Goal: Register for event/course

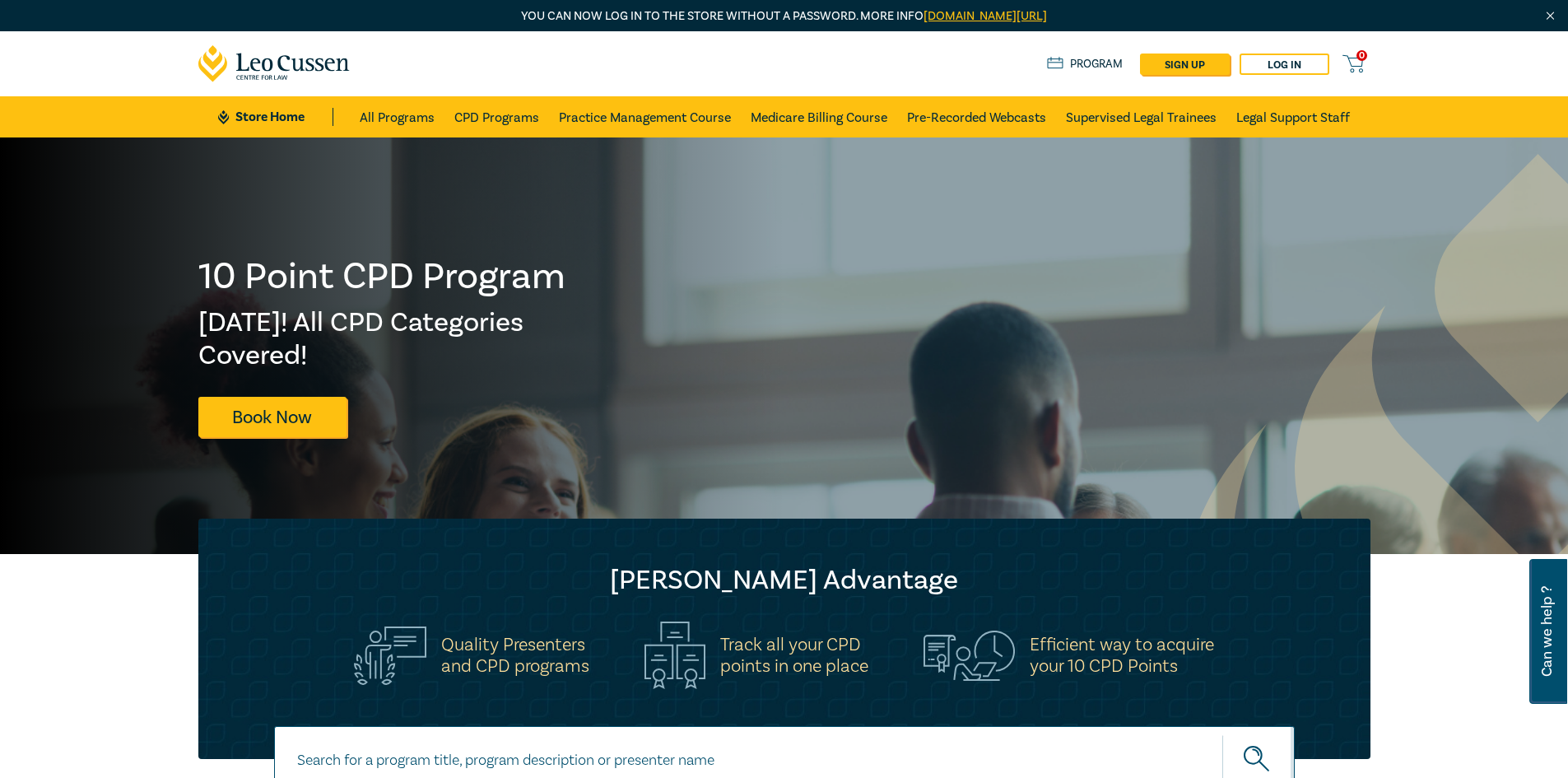
click at [1277, 68] on link "Log in" at bounding box center [1284, 64] width 89 height 21
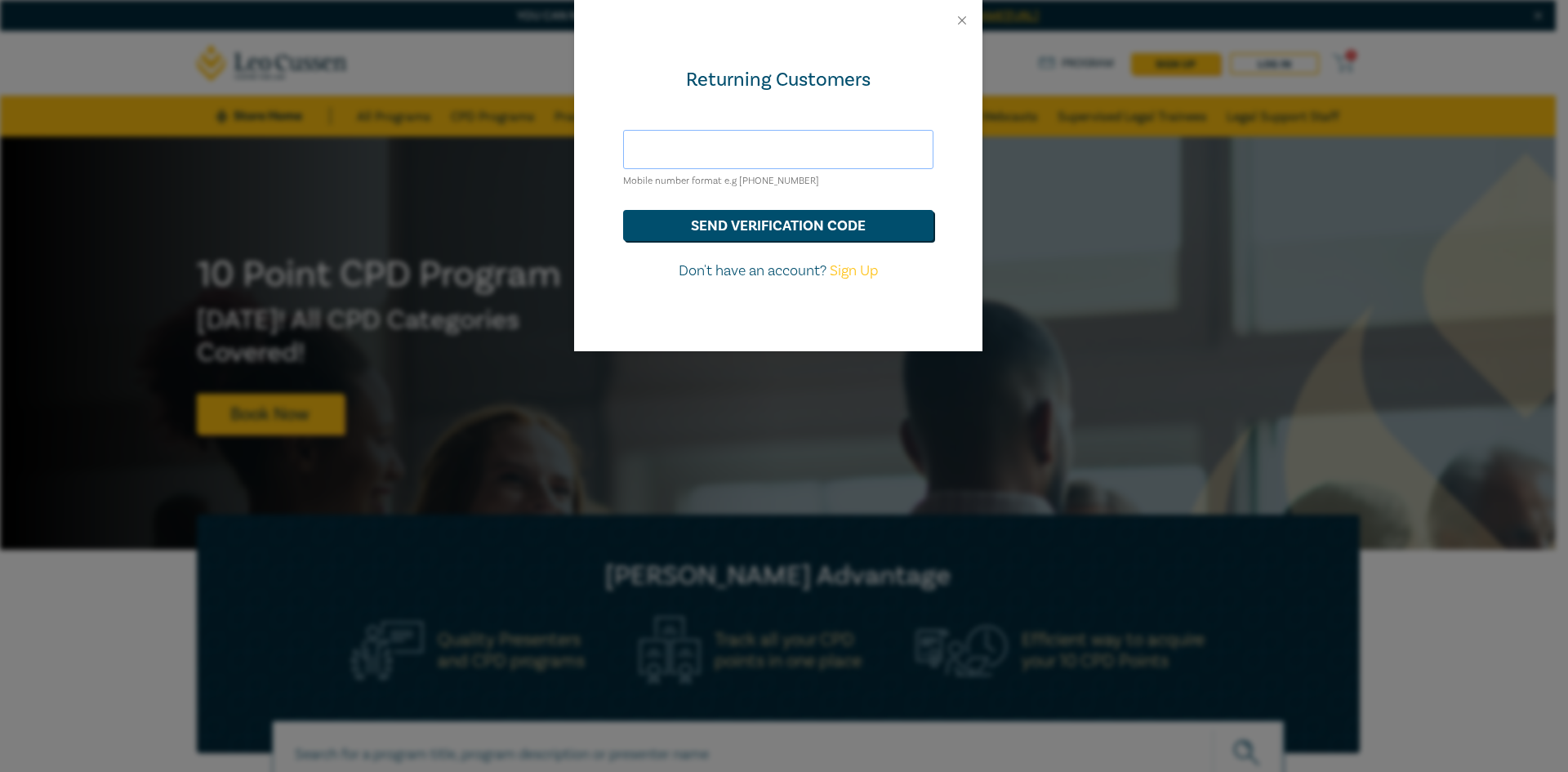
click at [756, 152] on input "text" at bounding box center [778, 149] width 311 height 39
type input "[PERSON_NAME][EMAIL_ADDRESS][DOMAIN_NAME]"
click at [788, 222] on button "send verification code" at bounding box center [778, 225] width 311 height 31
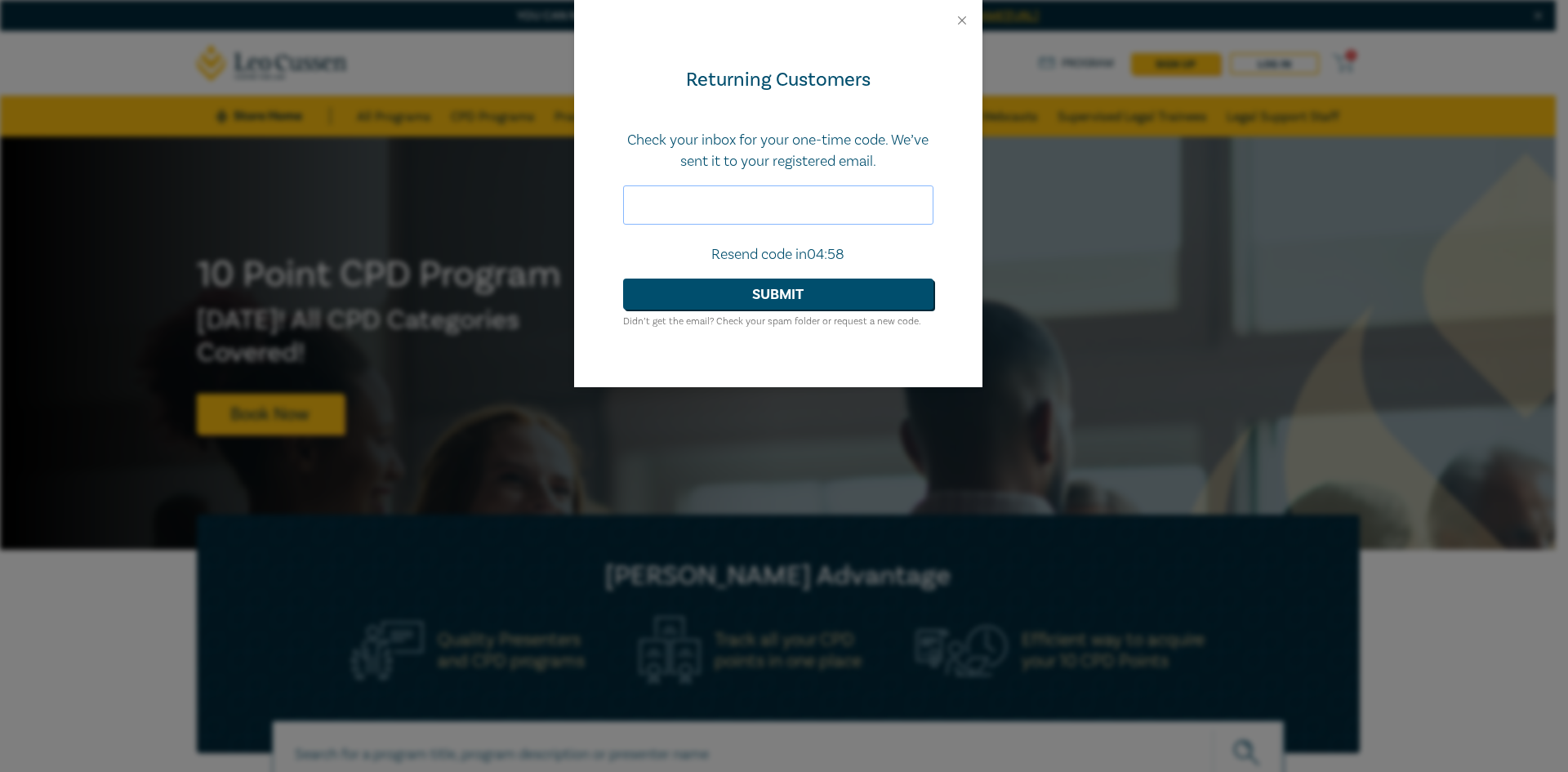
click at [789, 218] on input "text" at bounding box center [778, 205] width 311 height 39
click at [682, 203] on input "text" at bounding box center [778, 205] width 311 height 39
paste input "255801"
type input "255801"
click at [623, 279] on button "Submit" at bounding box center [778, 294] width 311 height 31
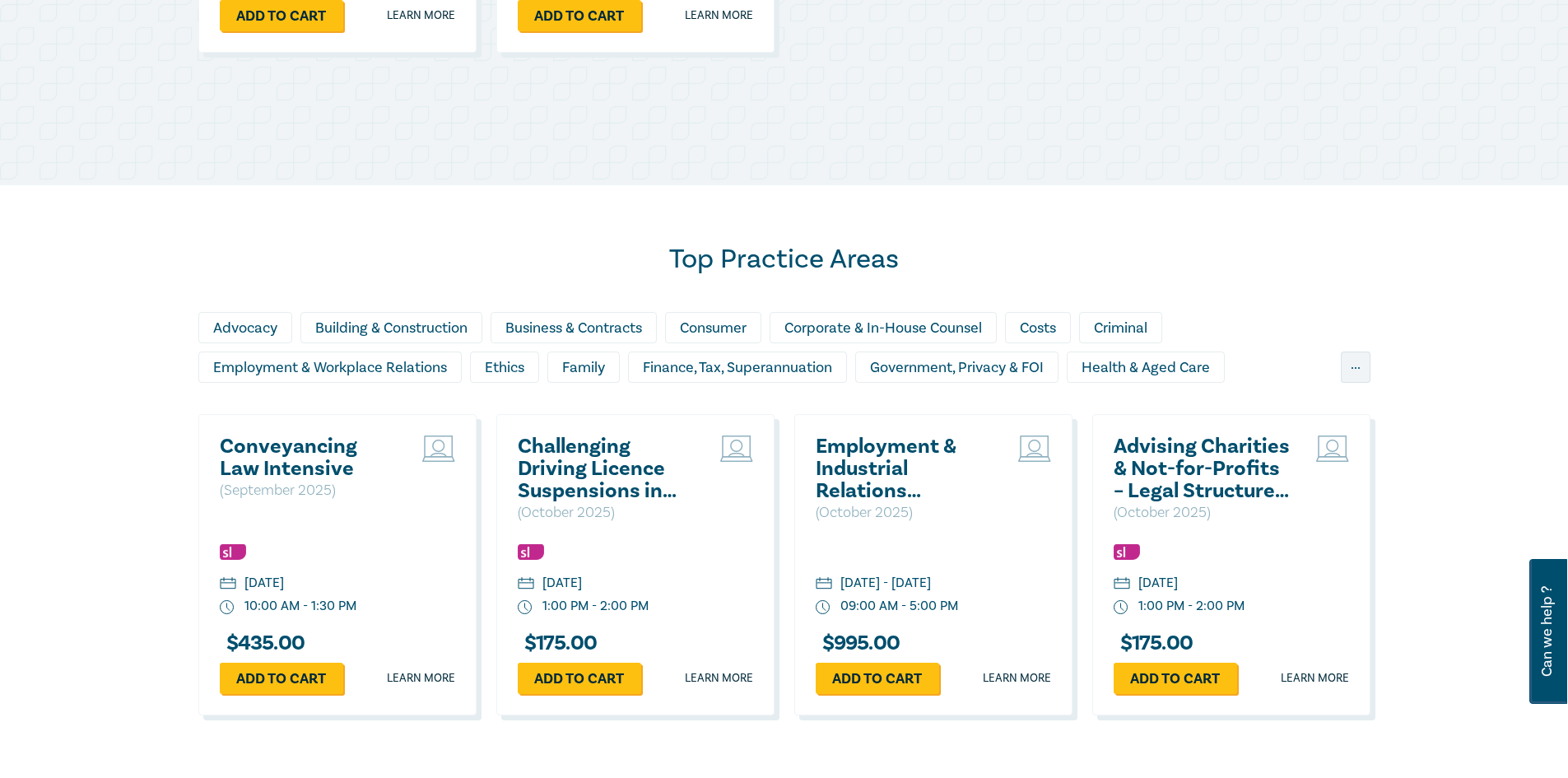
scroll to position [1235, 0]
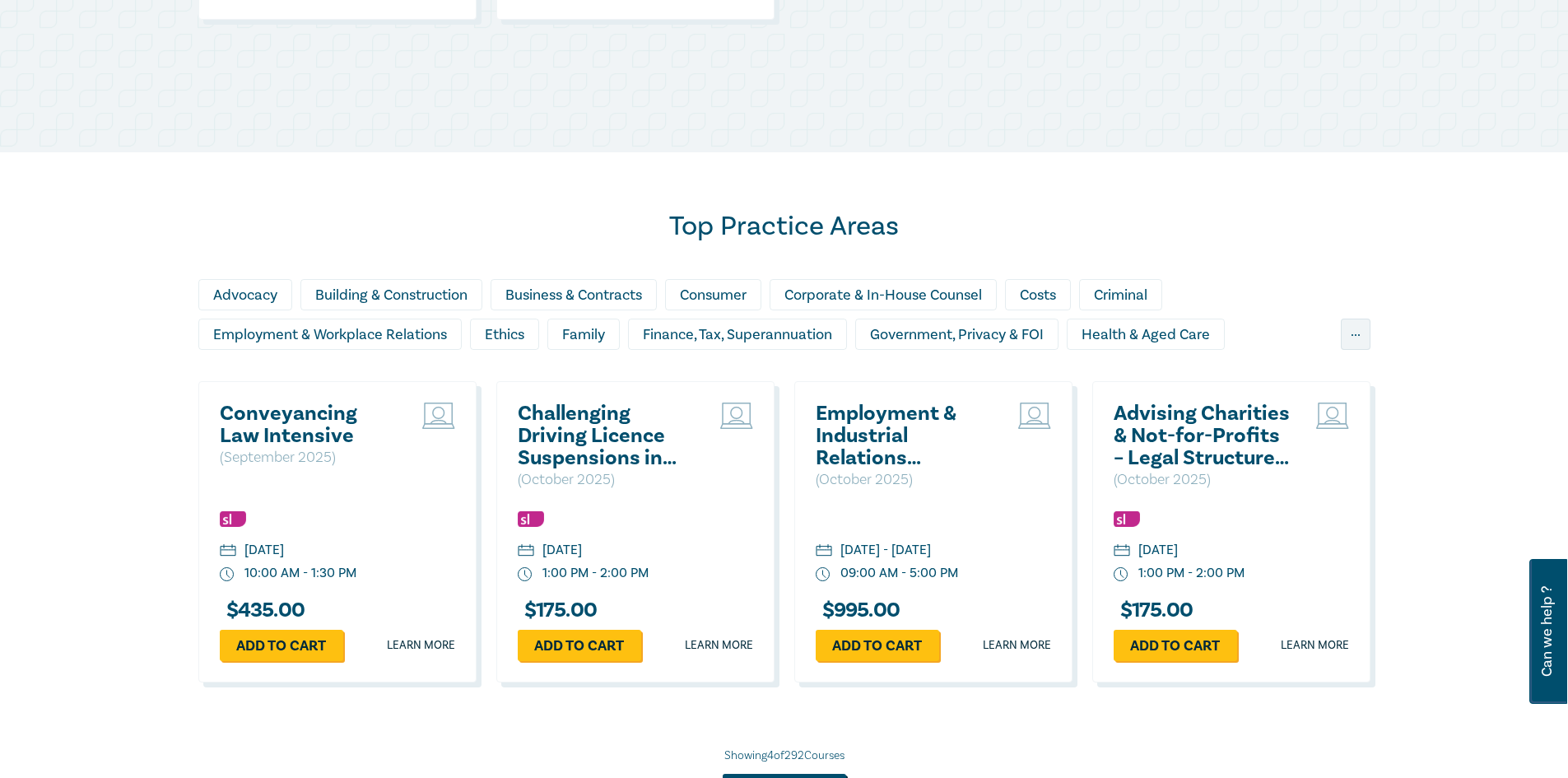
click at [940, 289] on div "Corporate & In-House Counsel" at bounding box center [882, 295] width 227 height 32
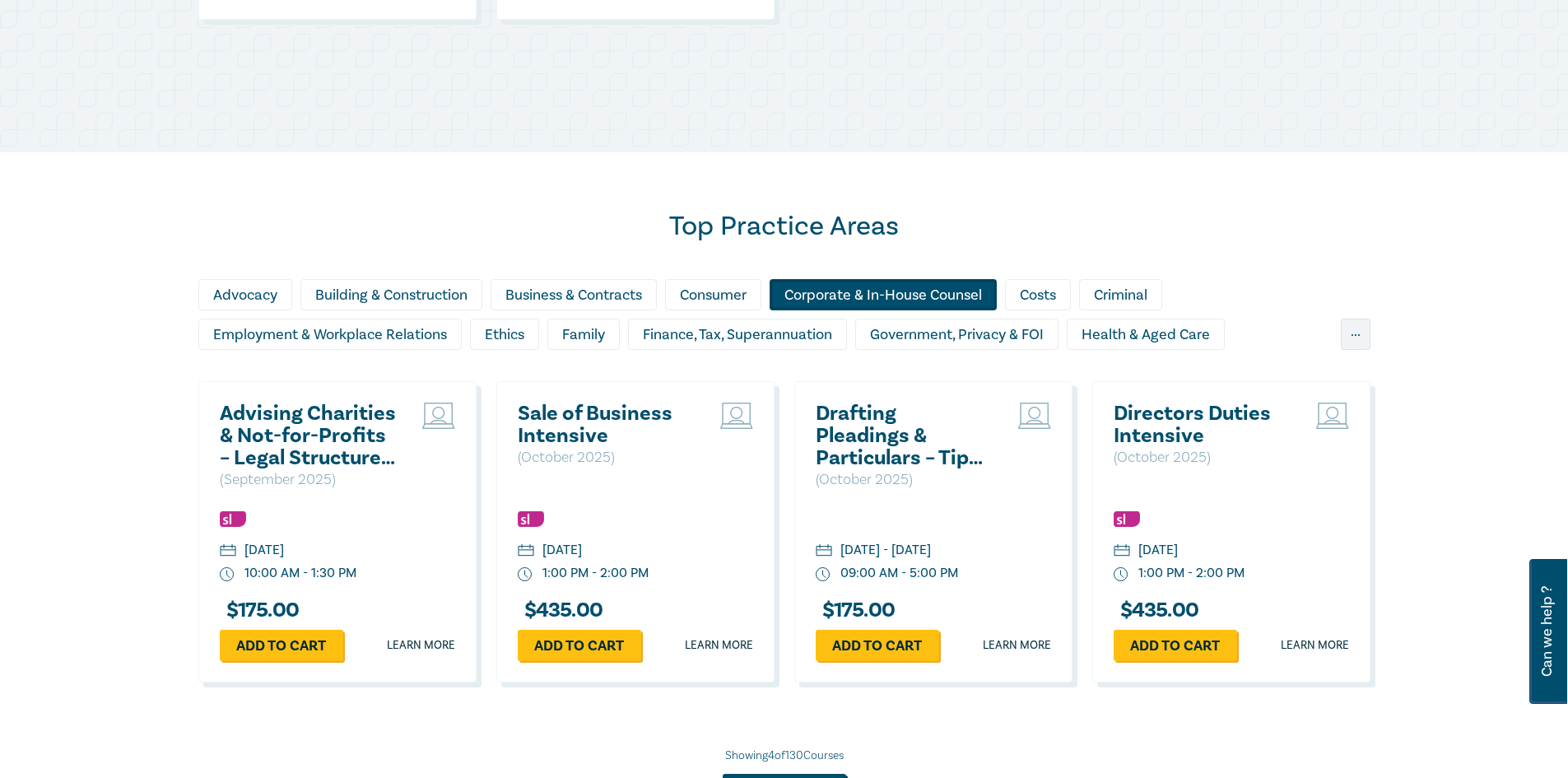
click at [1195, 422] on h2 "Directors Duties Intensive" at bounding box center [1202, 425] width 177 height 45
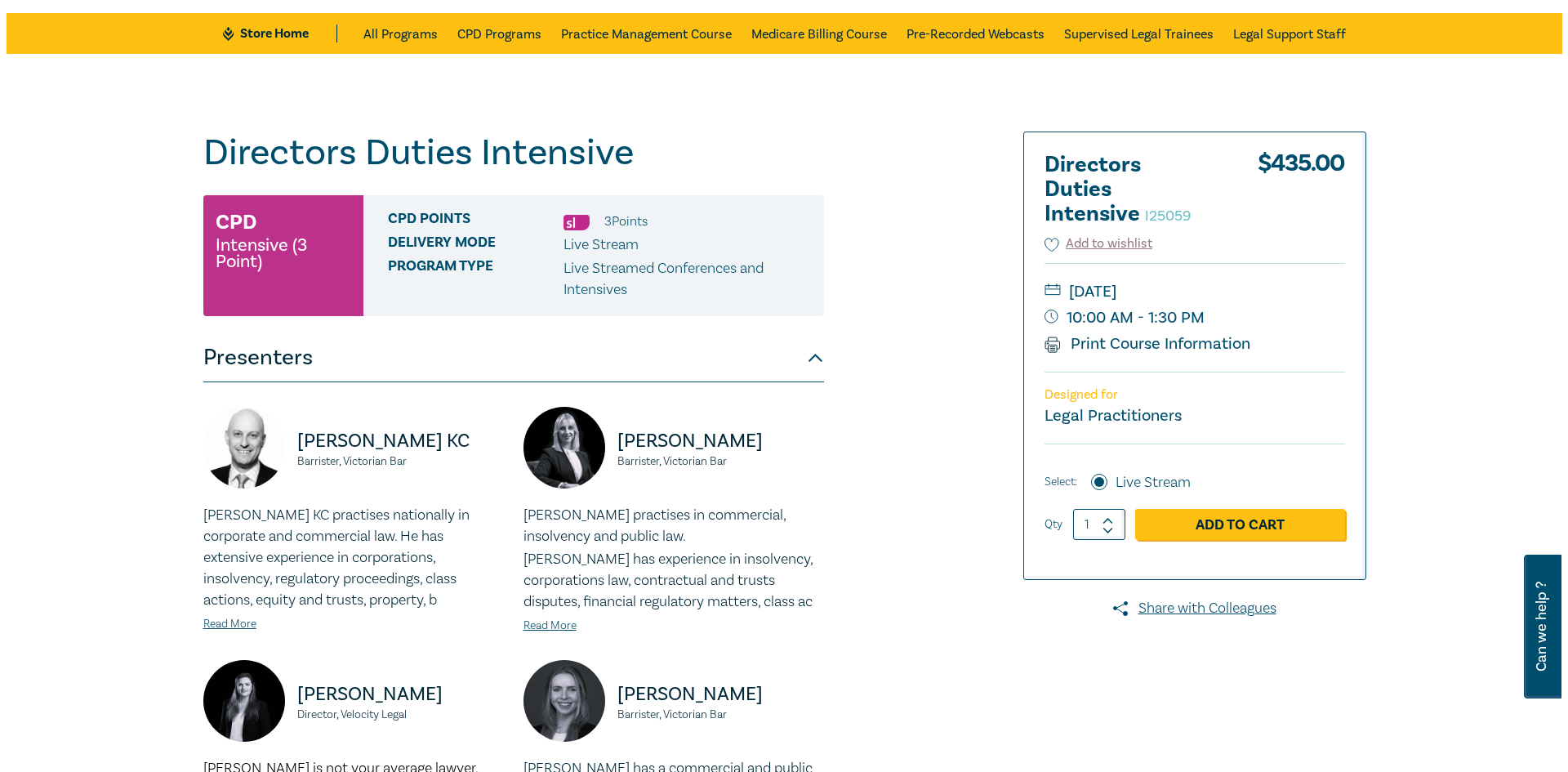
scroll to position [82, 0]
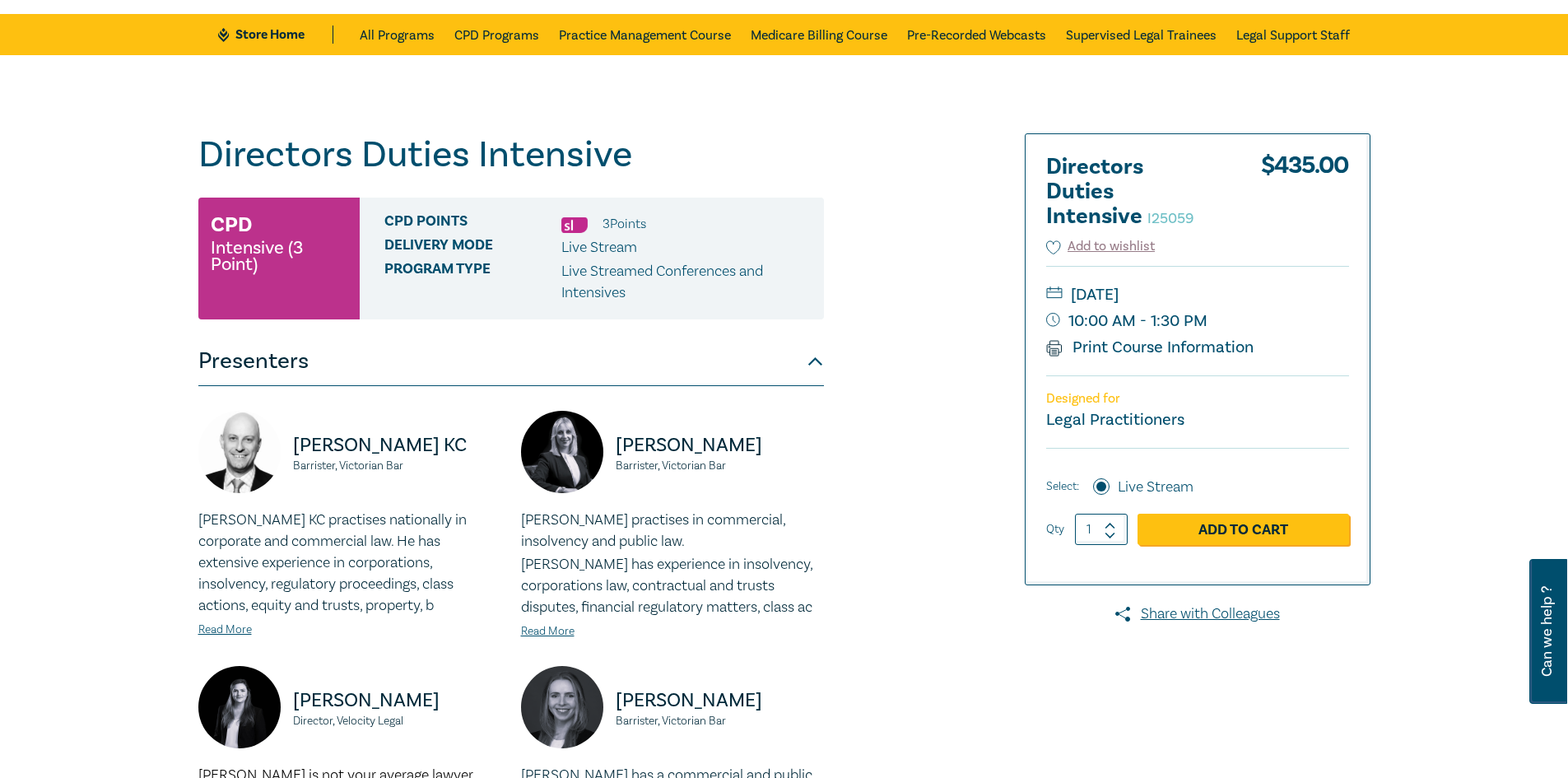
click at [1238, 523] on link "Add to Cart" at bounding box center [1243, 530] width 211 height 32
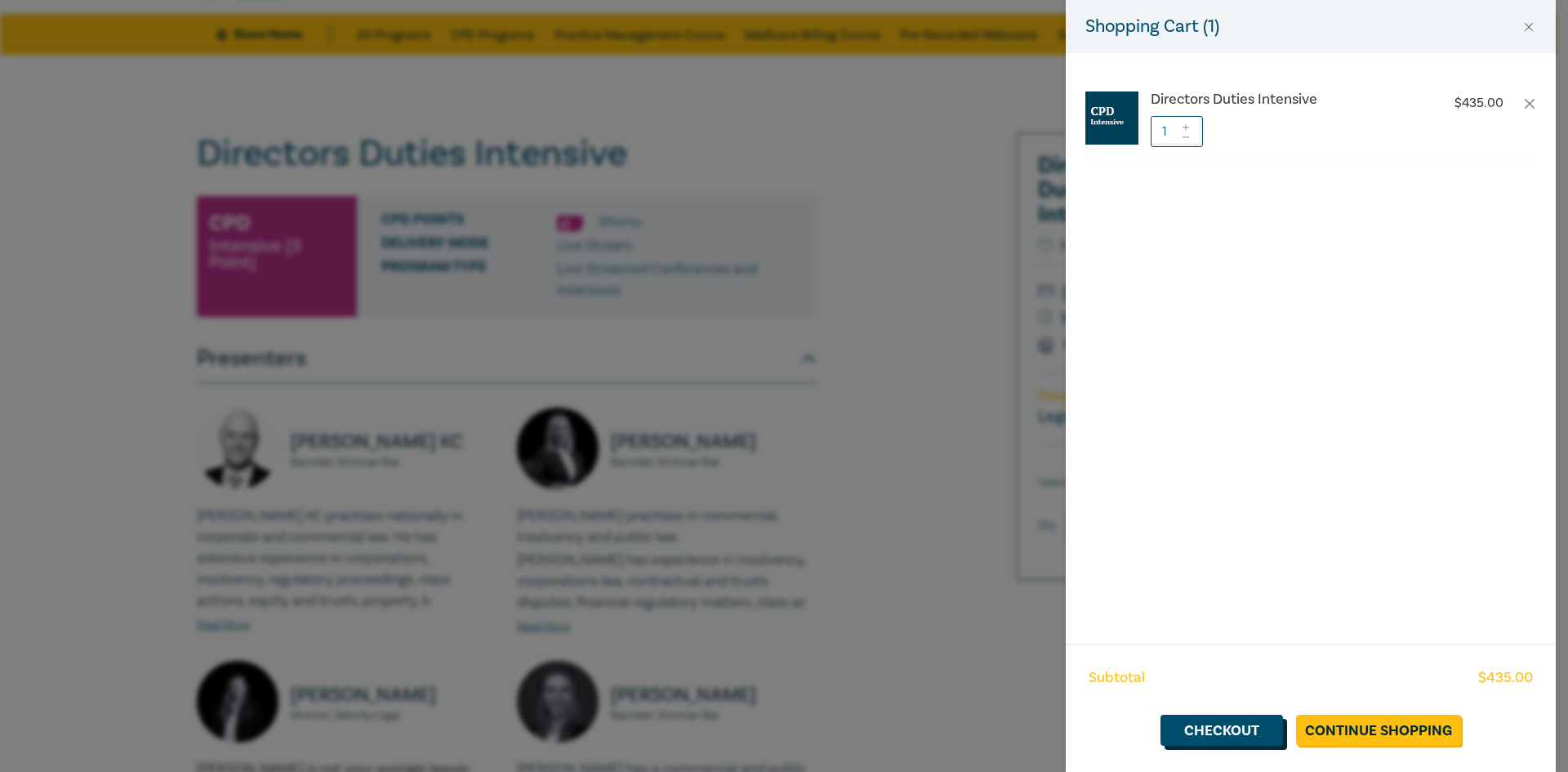
click at [1205, 728] on link "Checkout" at bounding box center [1221, 730] width 123 height 31
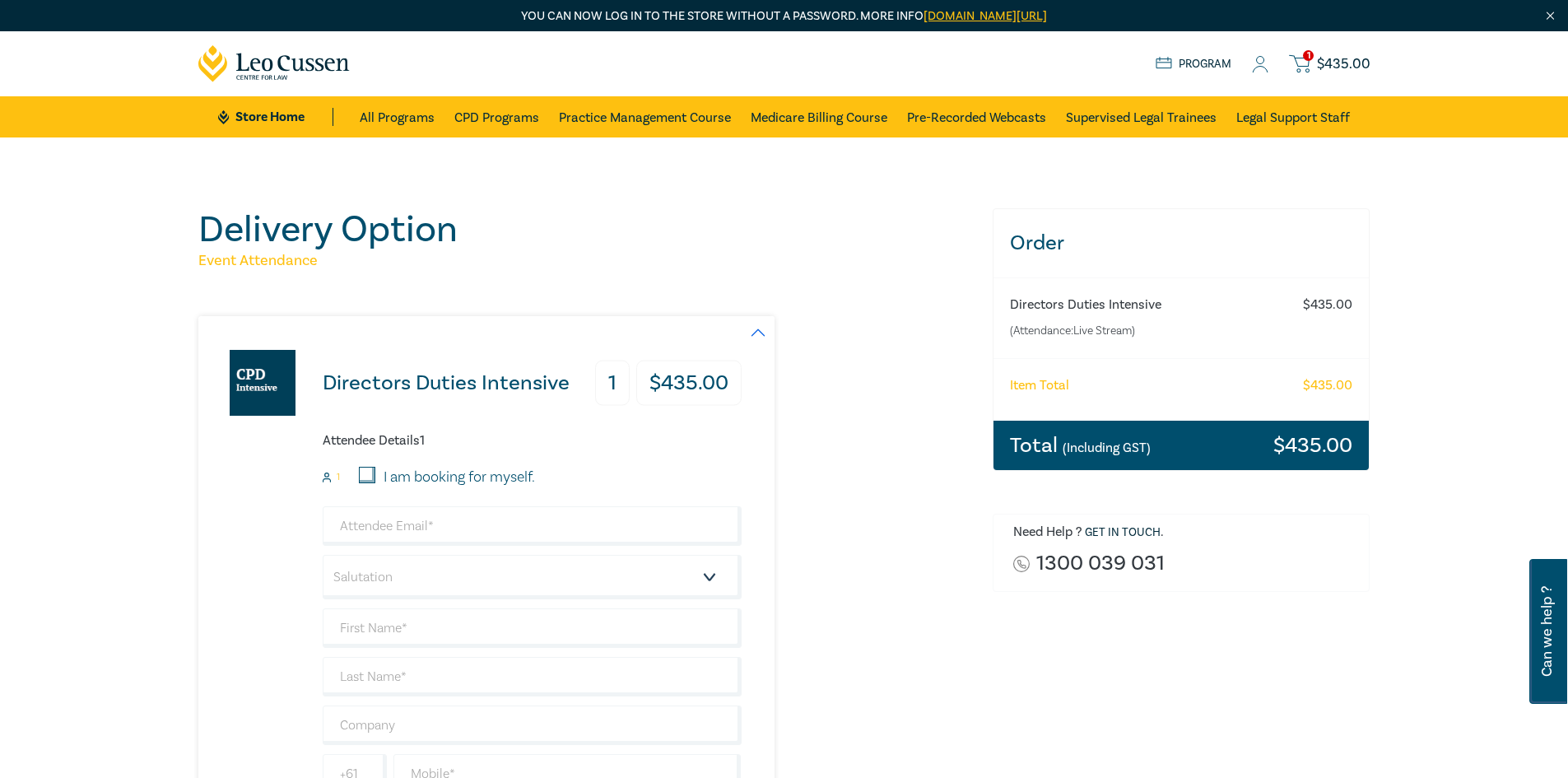
click at [367, 471] on input "I am booking for myself." at bounding box center [367, 475] width 17 height 17
checkbox input "true"
type input "[PERSON_NAME][EMAIL_ADDRESS][DOMAIN_NAME]"
type input "[PERSON_NAME]"
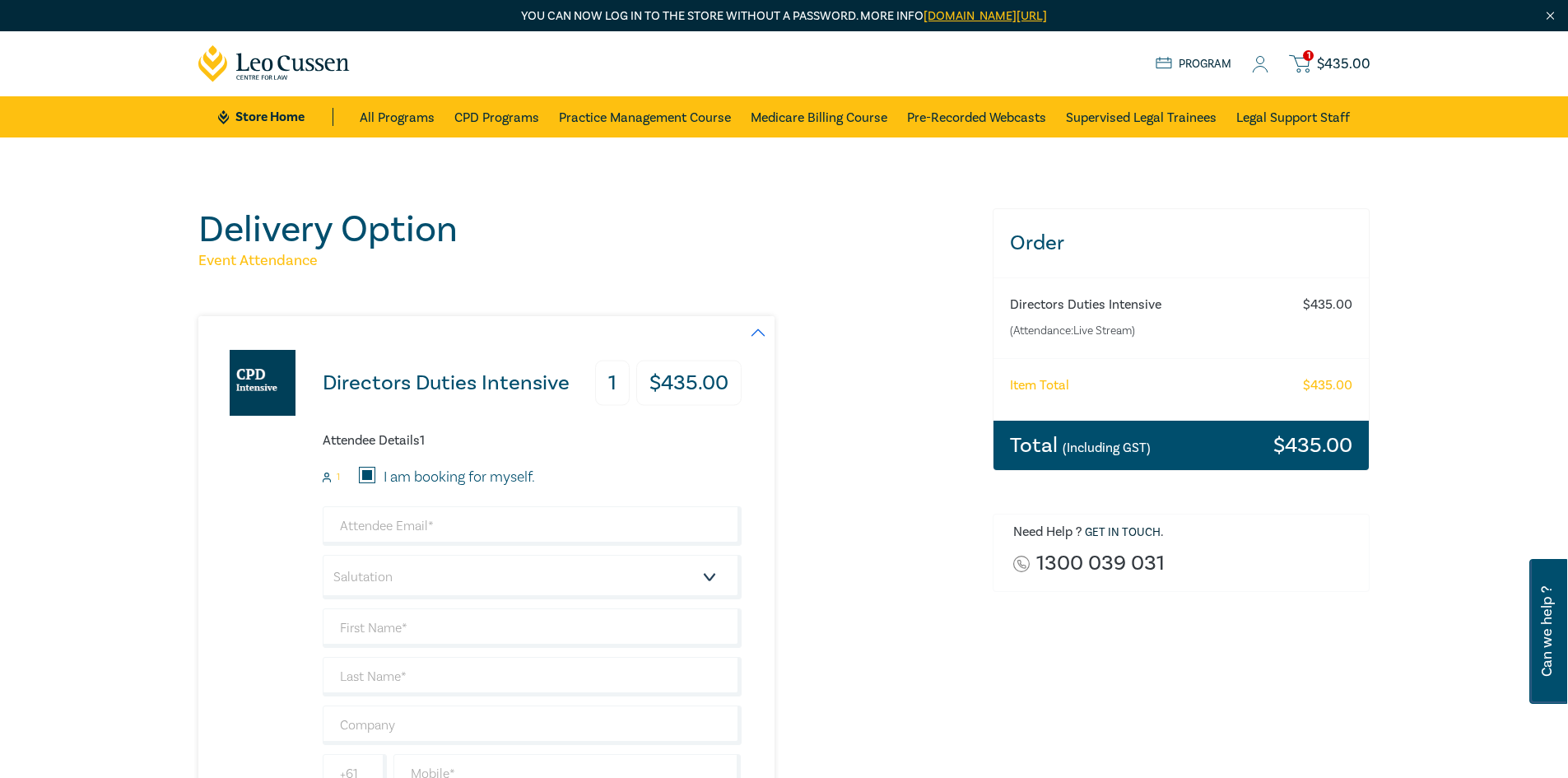
type input "0413157257"
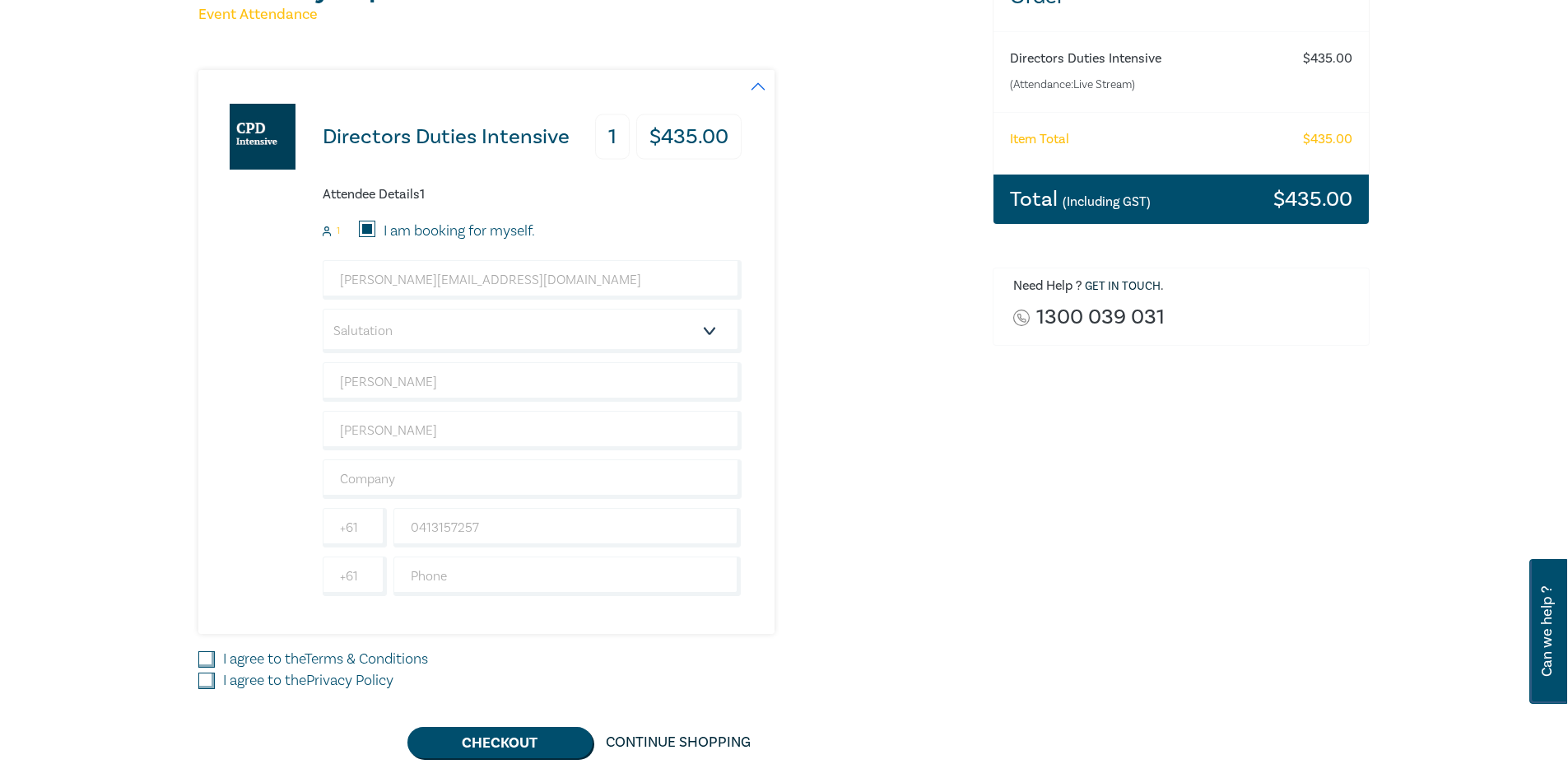
scroll to position [247, 0]
click at [456, 337] on select "Salutation Mr. Mrs. Ms. Miss Dr. Prof. Other" at bounding box center [532, 330] width 419 height 45
select select "Ms."
click at [323, 308] on select "Salutation Mr. Mrs. Ms. Miss Dr. Prof. Other" at bounding box center [532, 330] width 419 height 45
click at [206, 655] on input "I agree to the Terms & Conditions" at bounding box center [206, 658] width 17 height 17
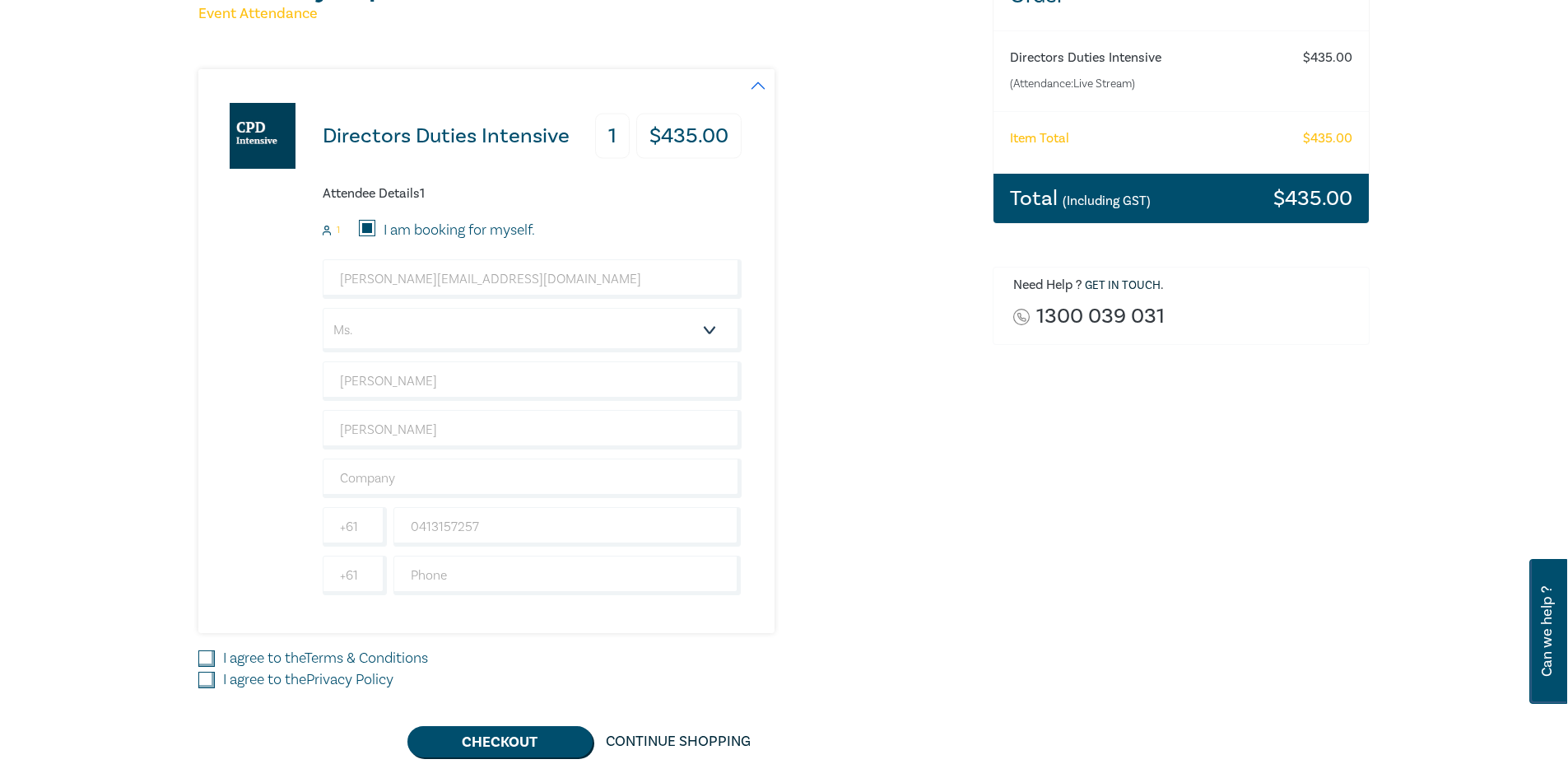
checkbox input "true"
click at [204, 685] on input "I agree to the Privacy Policy" at bounding box center [206, 680] width 17 height 17
checkbox input "true"
click at [487, 739] on button "Checkout" at bounding box center [499, 742] width 185 height 32
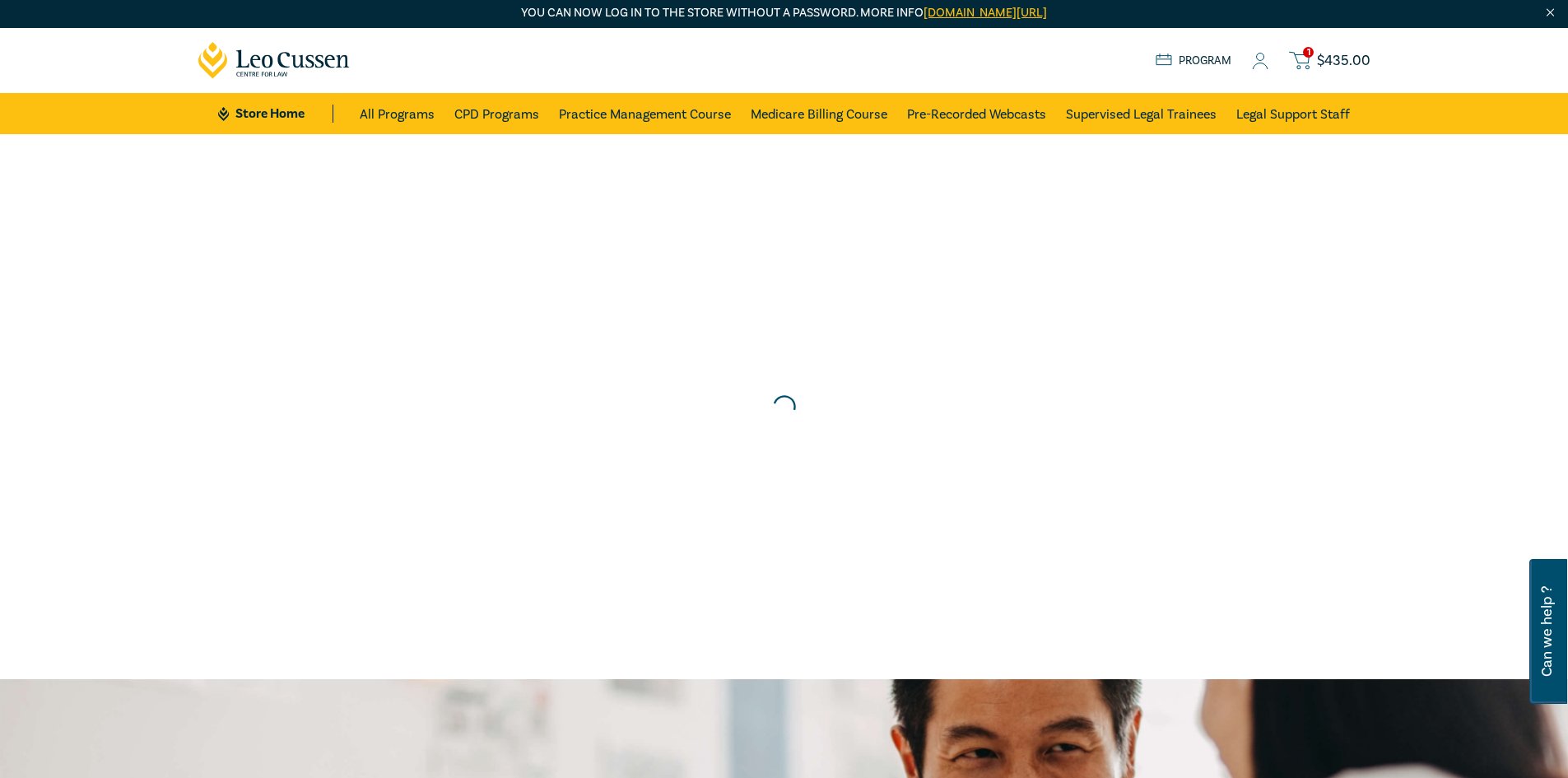
scroll to position [0, 0]
